Goal: Browse casually: Explore the website without a specific task or goal

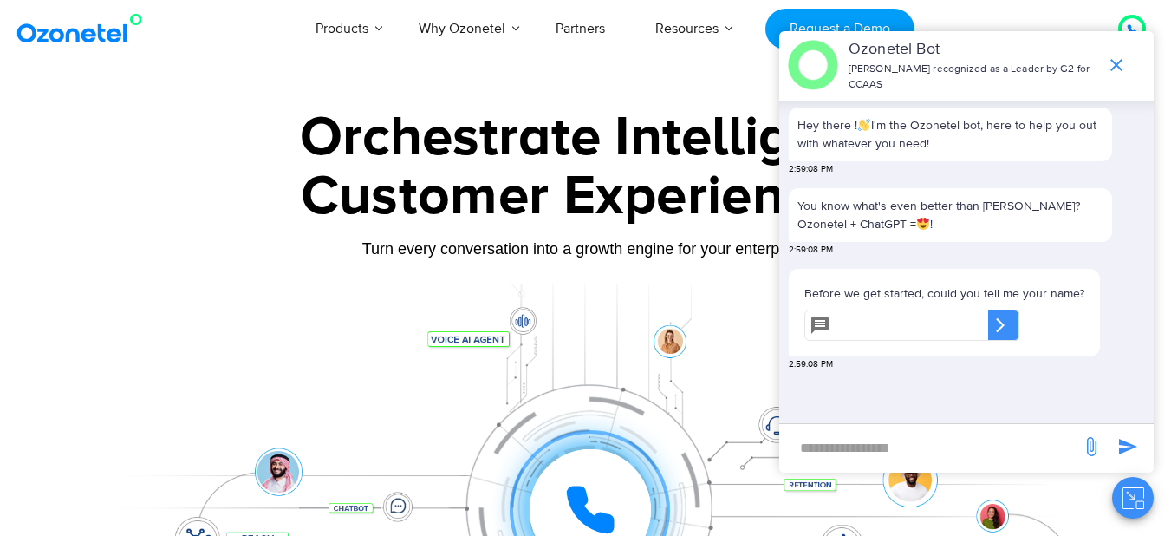
click at [471, 471] on div "Click to experience it! Call in progress... 1 2 3 4 5 6 7 8 9 # 0" at bounding box center [590, 474] width 1075 height 69
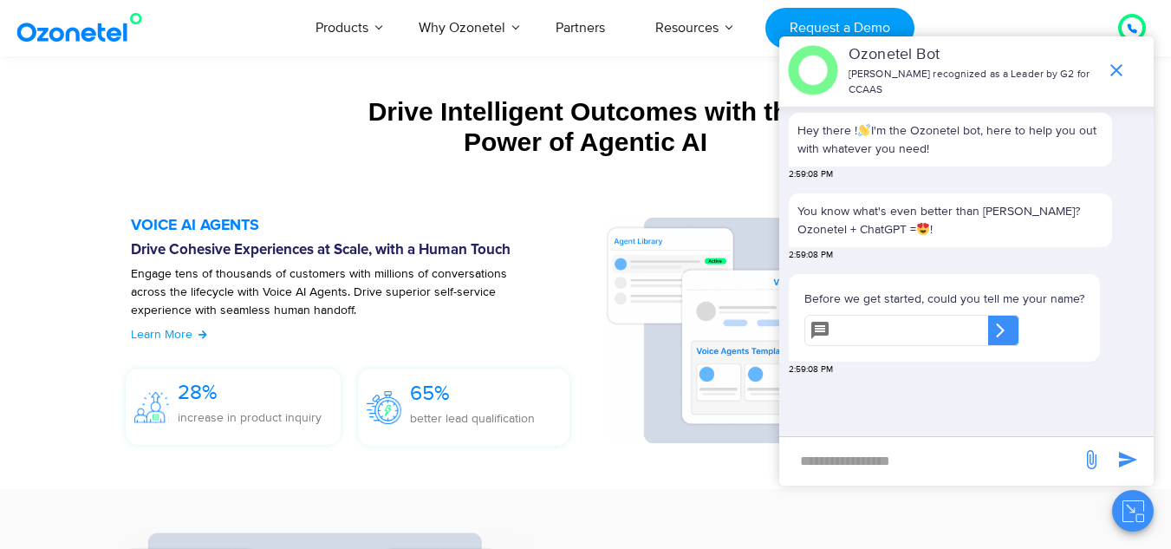
scroll to position [1994, 0]
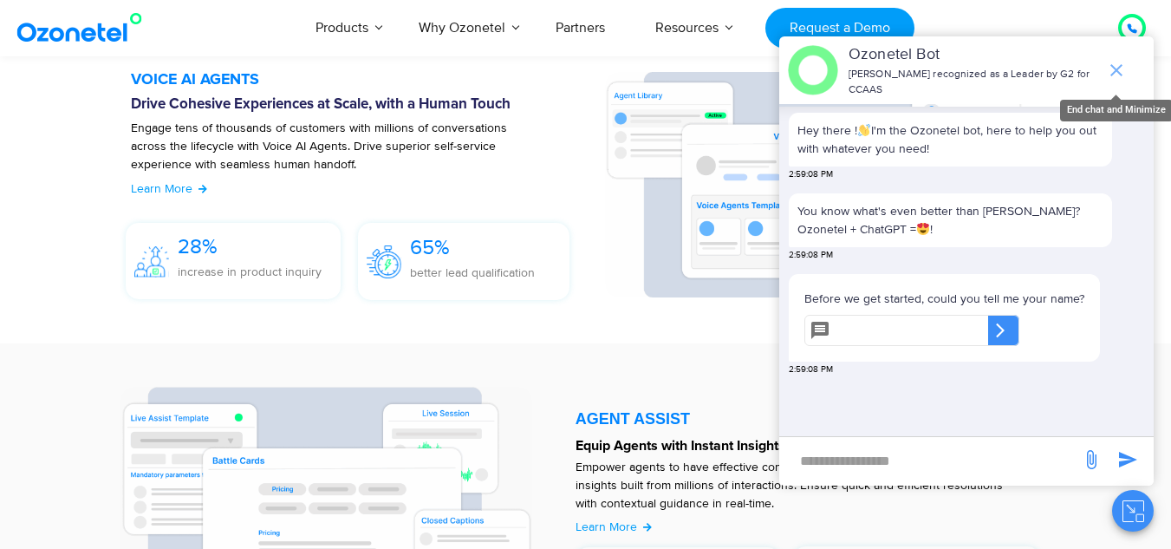
click at [1110, 80] on icon "end chat or minimize" at bounding box center [1116, 70] width 21 height 21
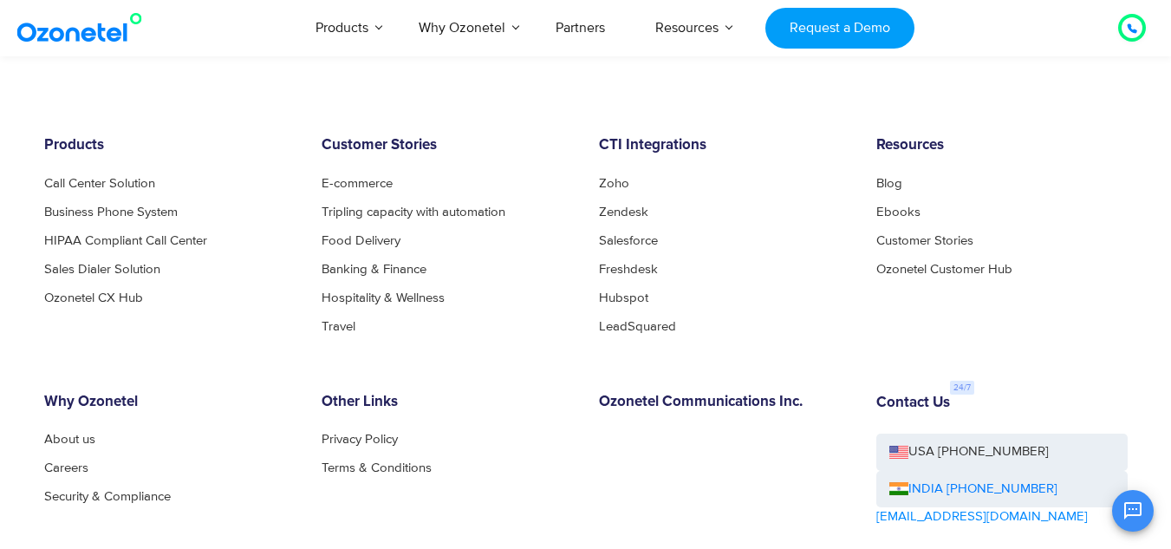
scroll to position [9211, 0]
